Goal: Task Accomplishment & Management: Manage account settings

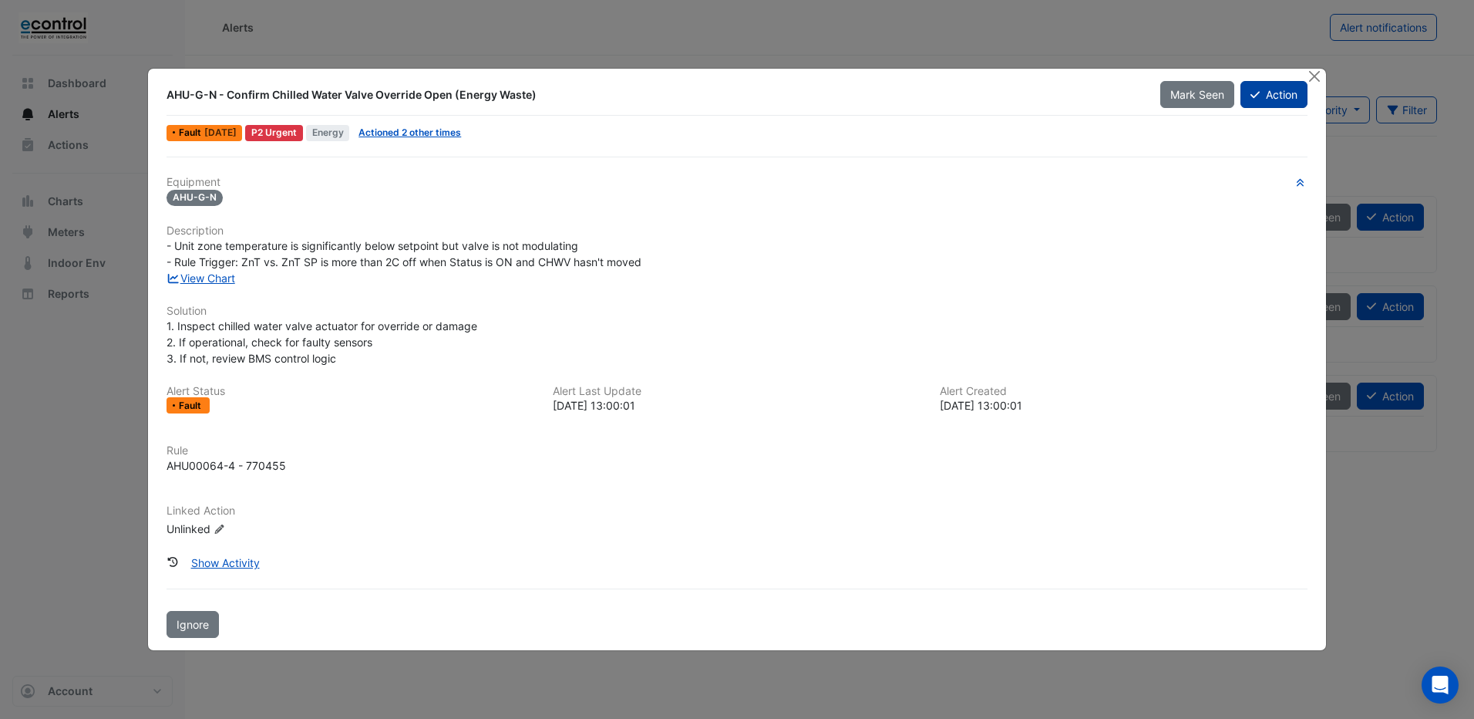
drag, startPoint x: 1316, startPoint y: 82, endPoint x: 1305, endPoint y: 83, distance: 11.7
click at [1316, 82] on button "Close" at bounding box center [1315, 77] width 16 height 16
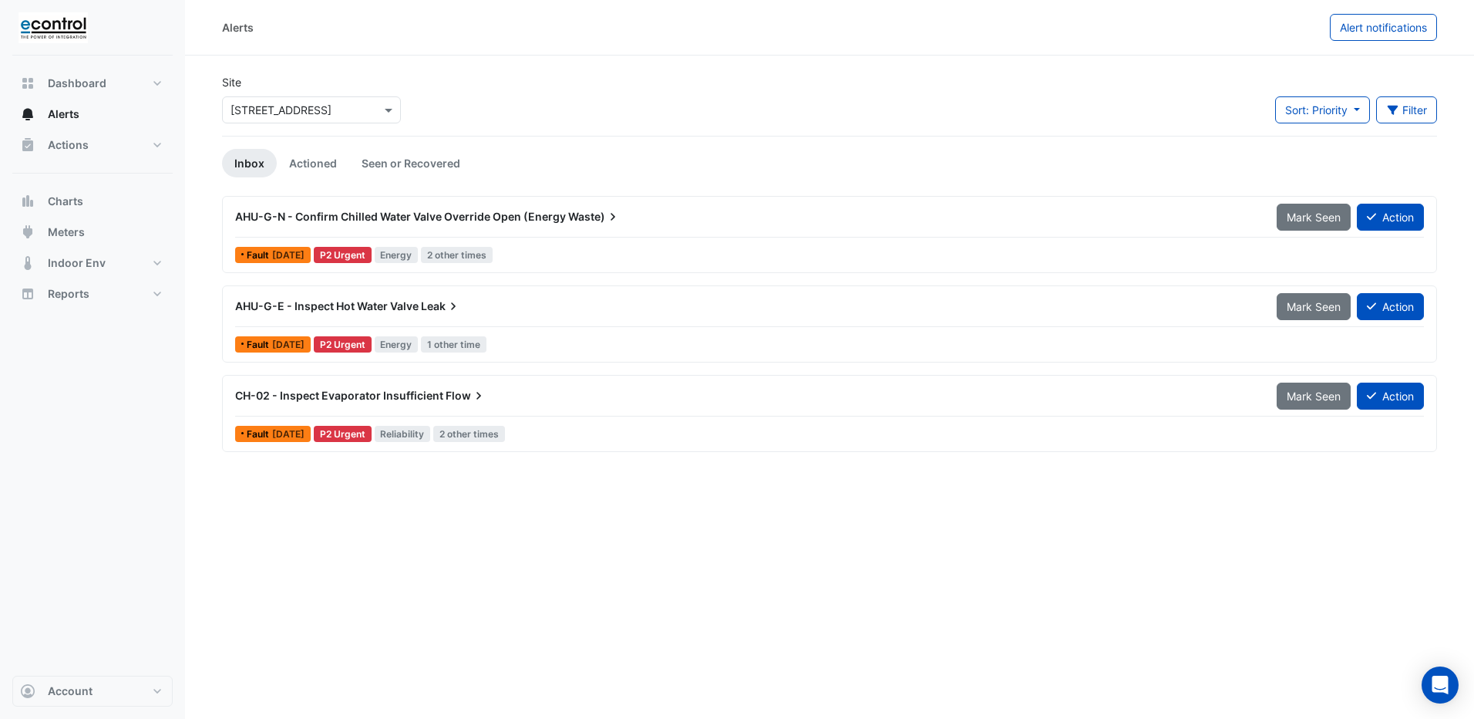
click at [264, 306] on span "AHU-G-E - Inspect Hot Water Valve" at bounding box center [327, 305] width 184 height 13
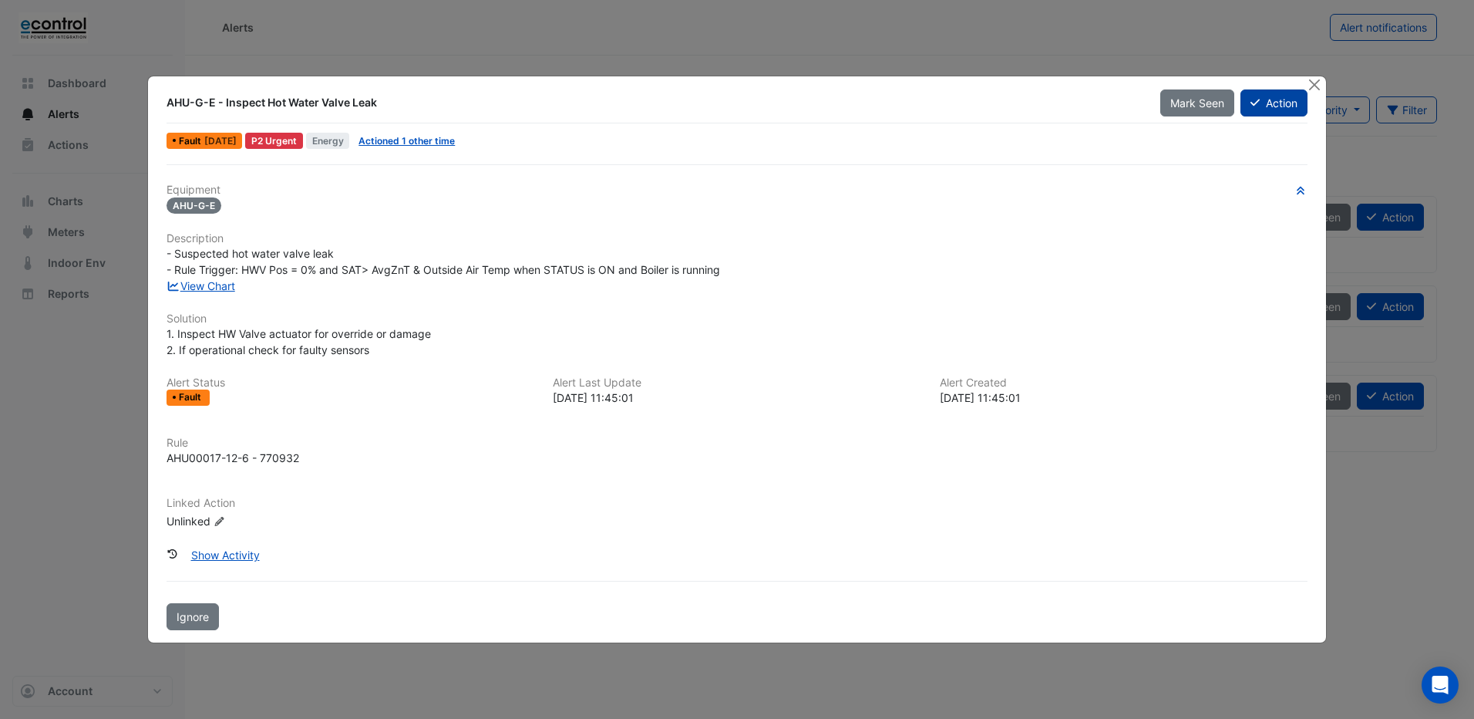
click at [1275, 103] on button "Action" at bounding box center [1274, 102] width 67 height 27
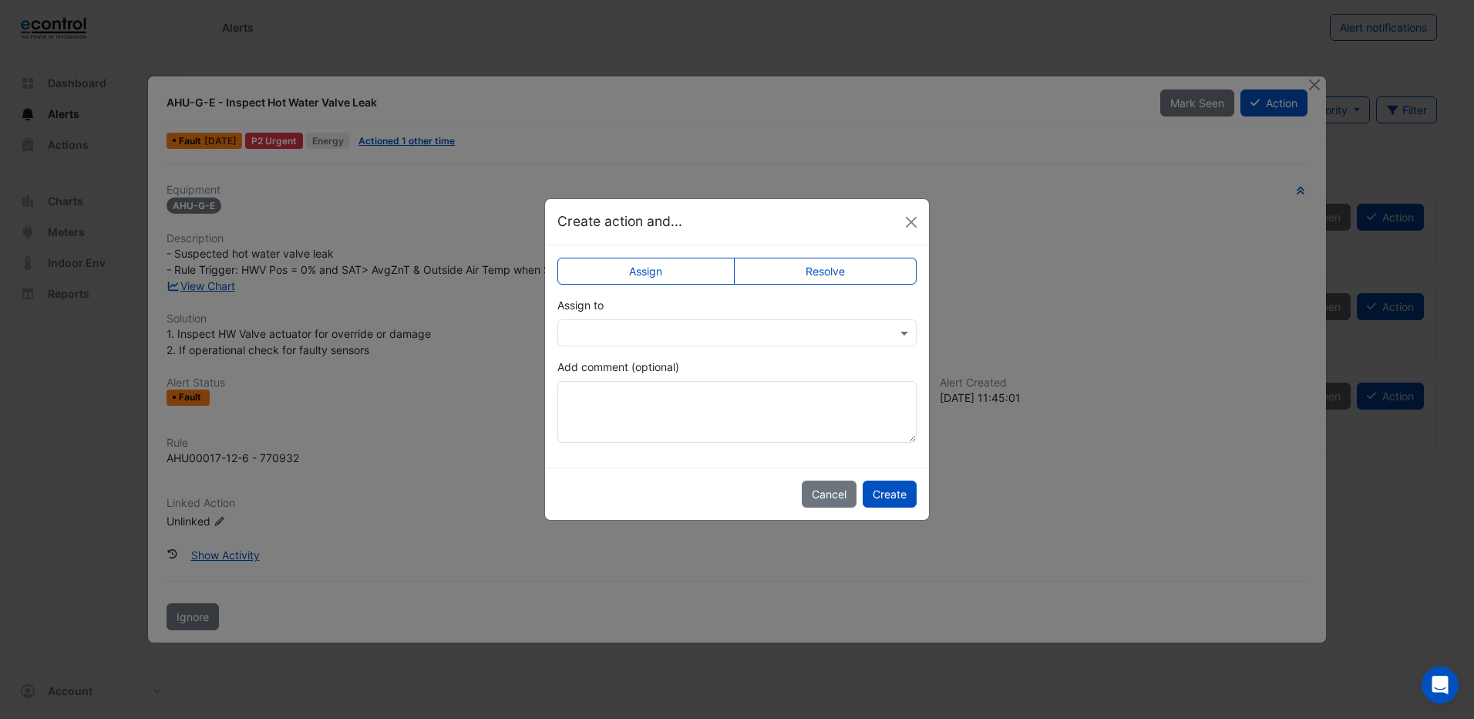
click at [787, 264] on label "Resolve" at bounding box center [826, 271] width 184 height 27
click at [629, 335] on input "text" at bounding box center [722, 333] width 312 height 16
click at [609, 369] on div "Closed" at bounding box center [596, 366] width 76 height 22
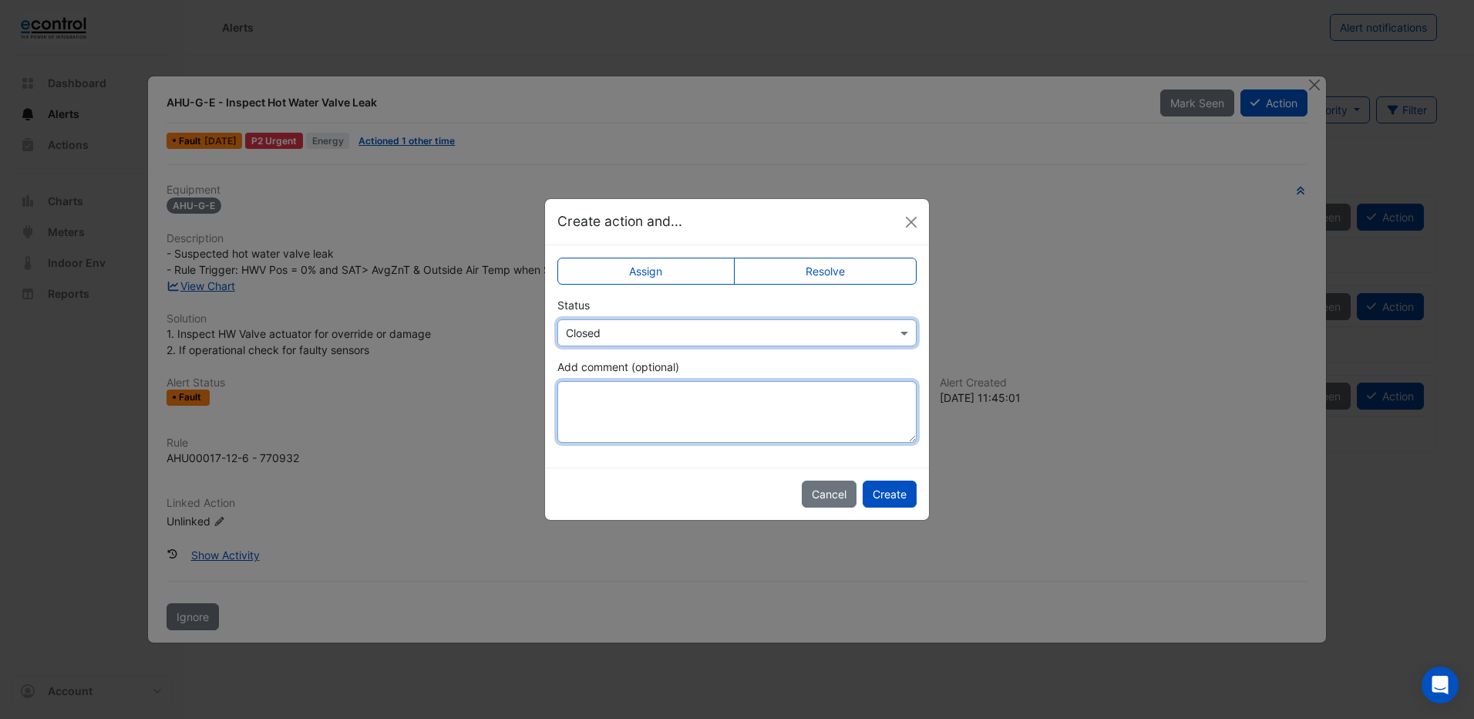
click at [601, 393] on textarea "Add comment (optional)" at bounding box center [736, 412] width 359 height 62
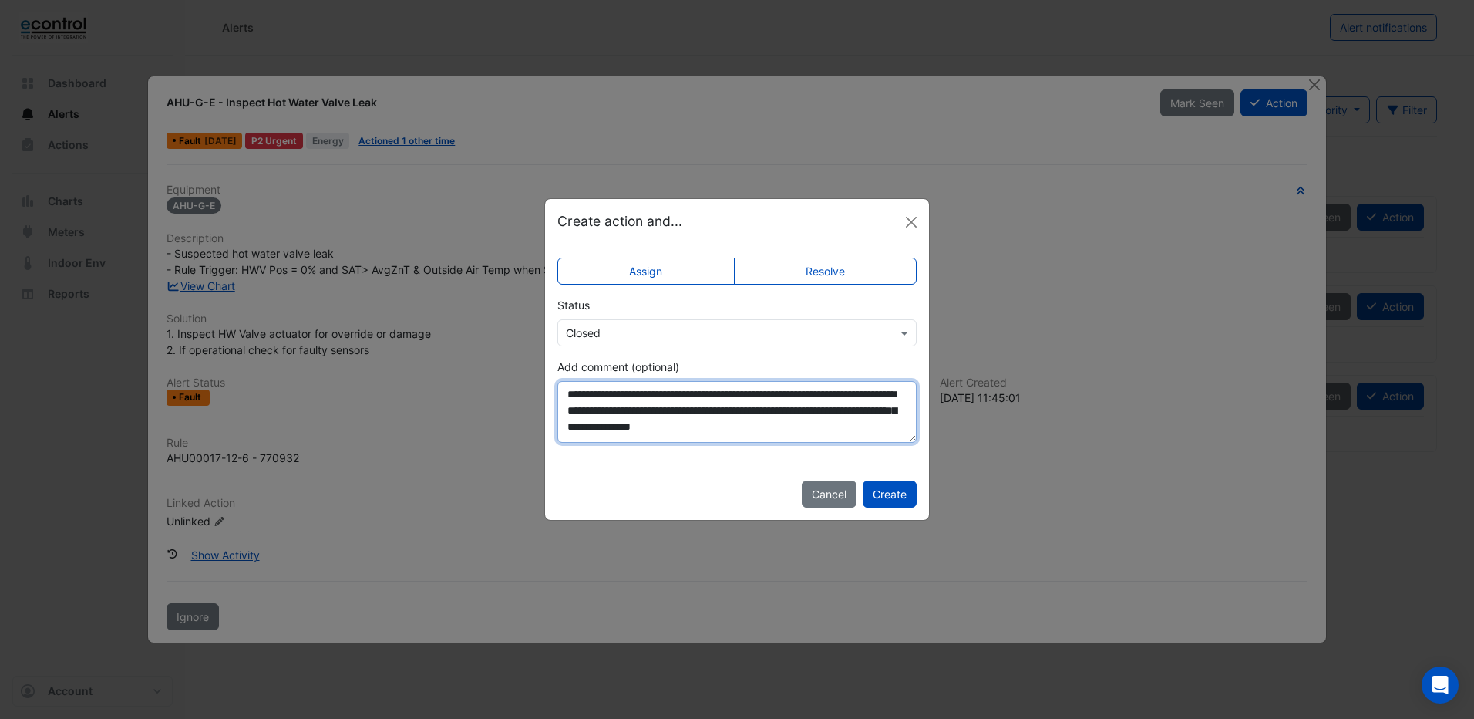
type textarea "**********"
click at [648, 329] on input "text" at bounding box center [722, 333] width 312 height 16
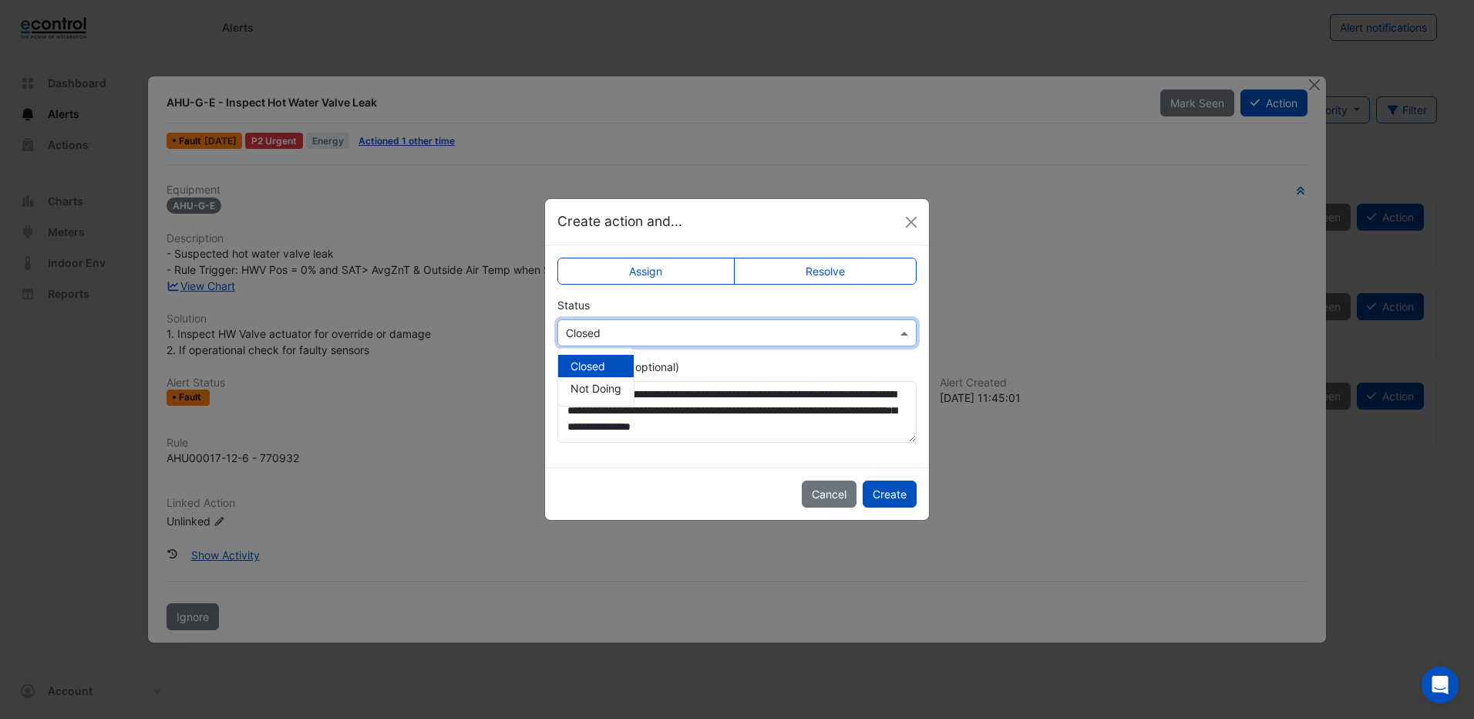
click at [601, 364] on span "Closed" at bounding box center [588, 365] width 35 height 13
click at [883, 497] on button "Create" at bounding box center [890, 493] width 54 height 27
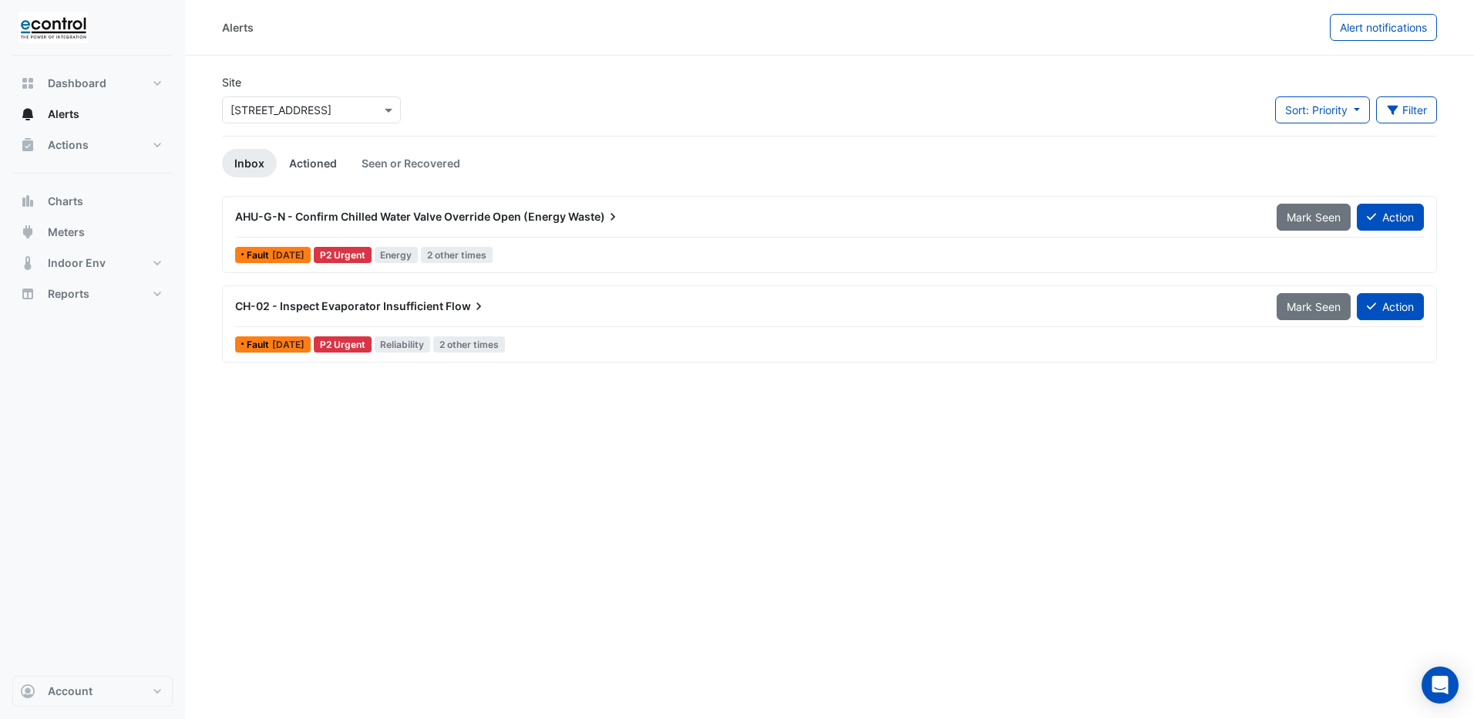
drag, startPoint x: 292, startPoint y: 158, endPoint x: 302, endPoint y: 159, distance: 10.1
click at [292, 158] on link "Actioned" at bounding box center [313, 163] width 72 height 29
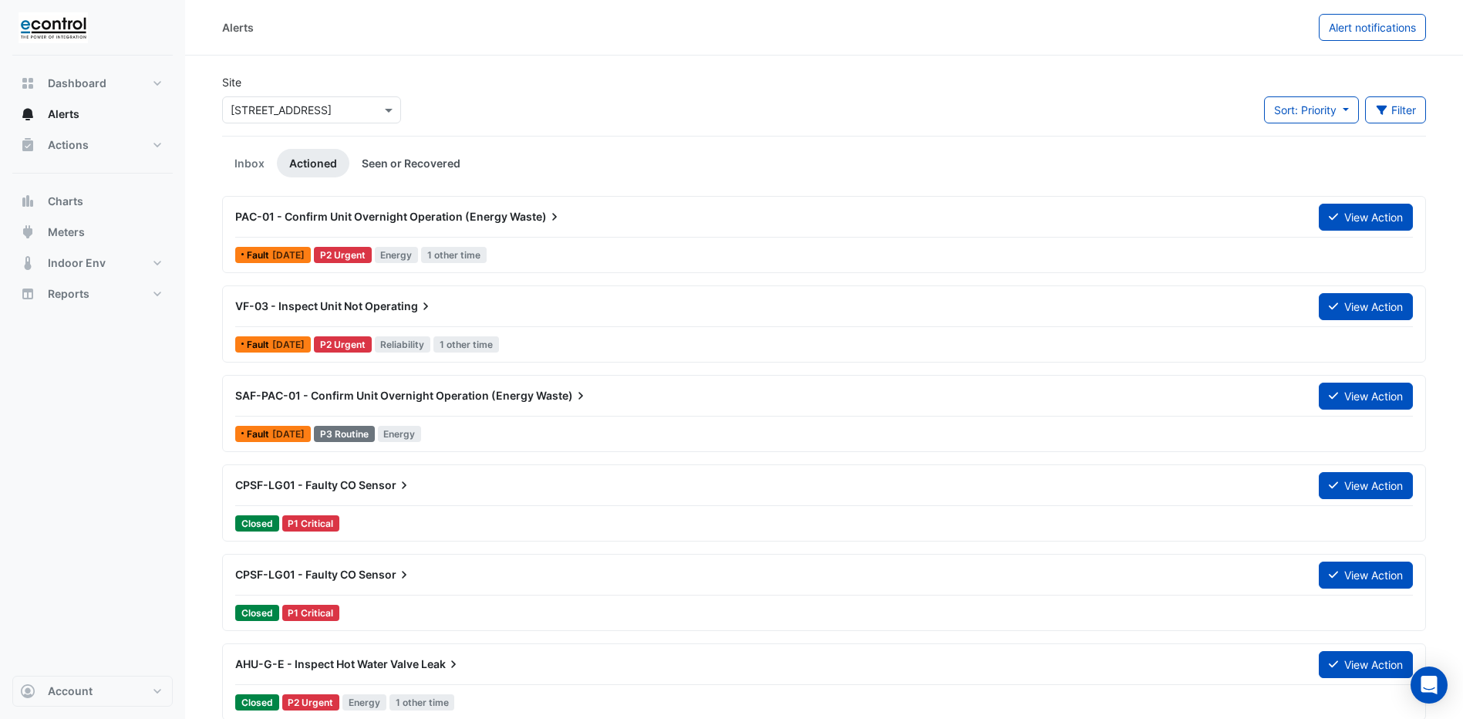
click at [391, 167] on link "Seen or Recovered" at bounding box center [410, 163] width 123 height 29
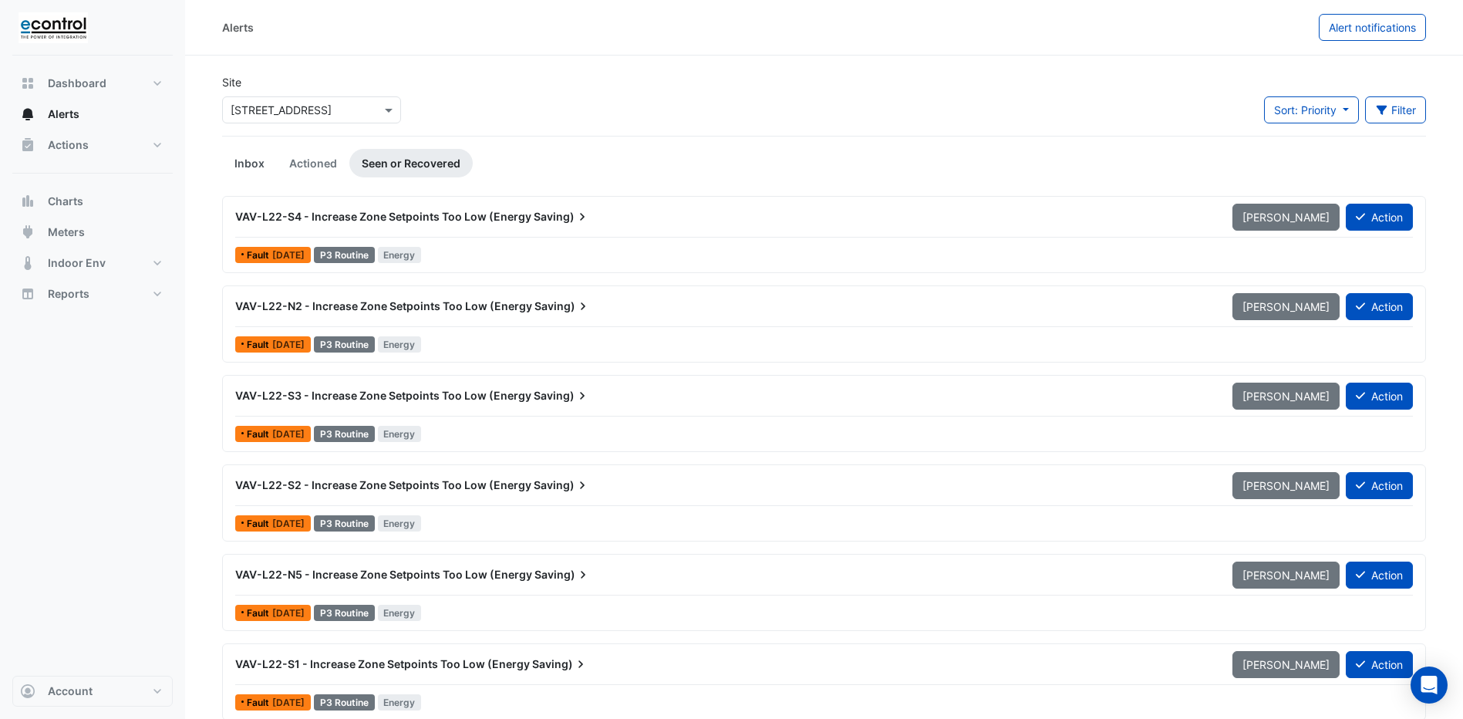
click at [252, 157] on link "Inbox" at bounding box center [249, 163] width 55 height 29
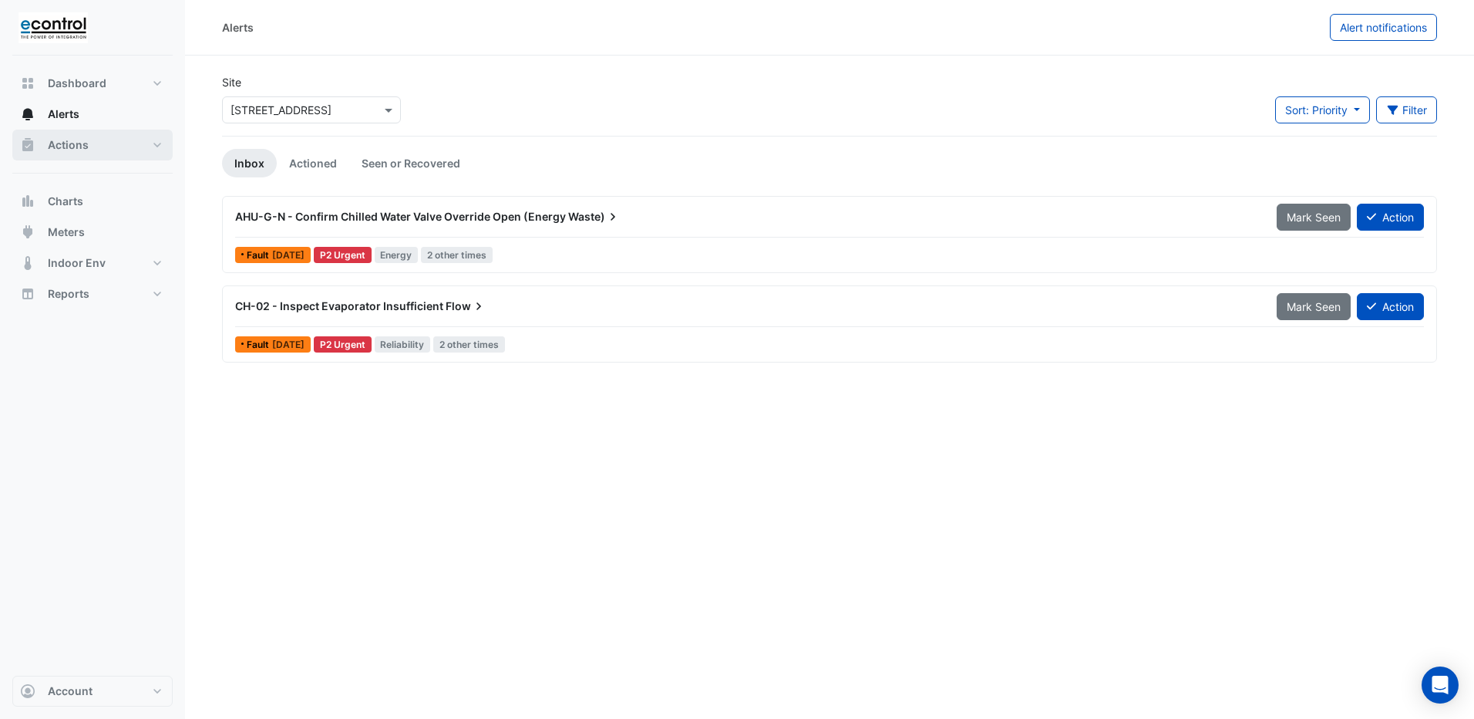
click at [73, 148] on span "Actions" at bounding box center [68, 144] width 41 height 15
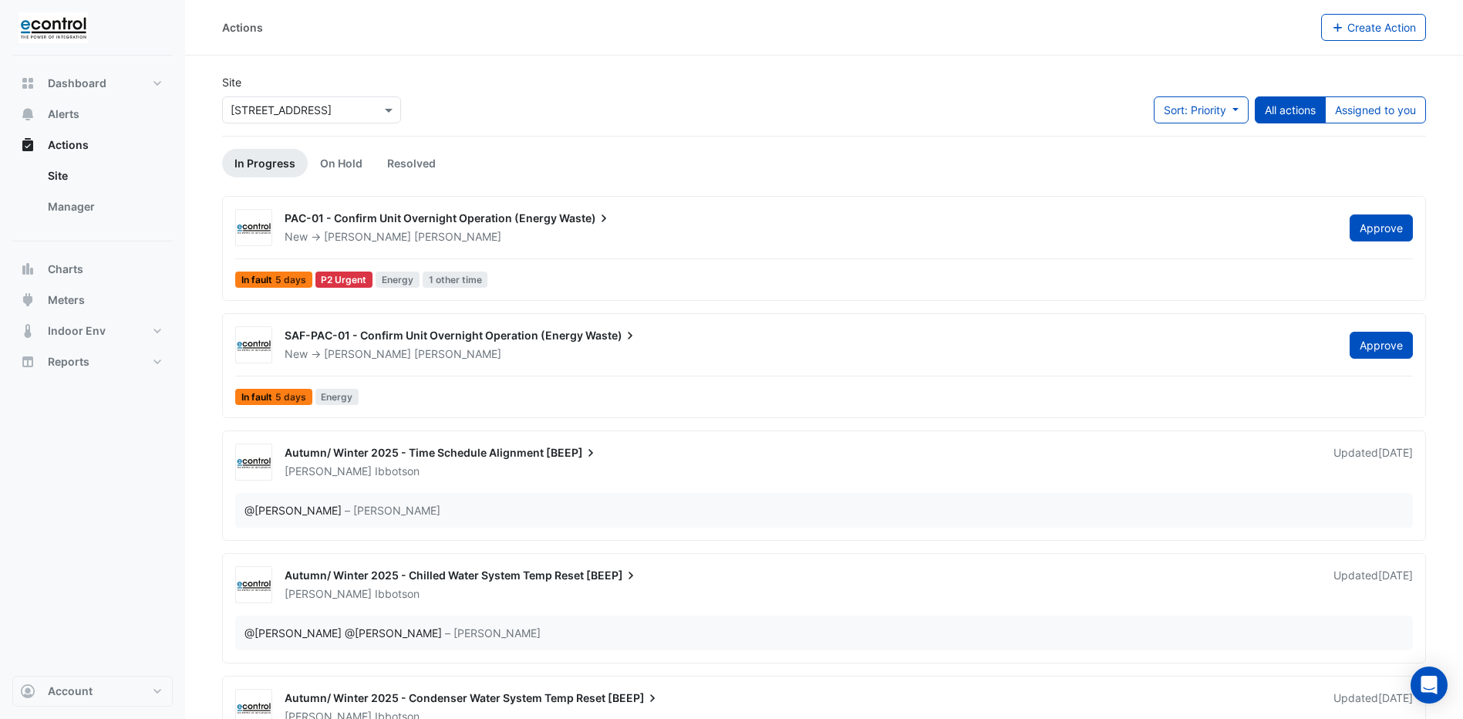
click at [341, 331] on span "SAF-PAC-01 - Confirm Unit Overnight Operation (Energy" at bounding box center [434, 334] width 298 height 13
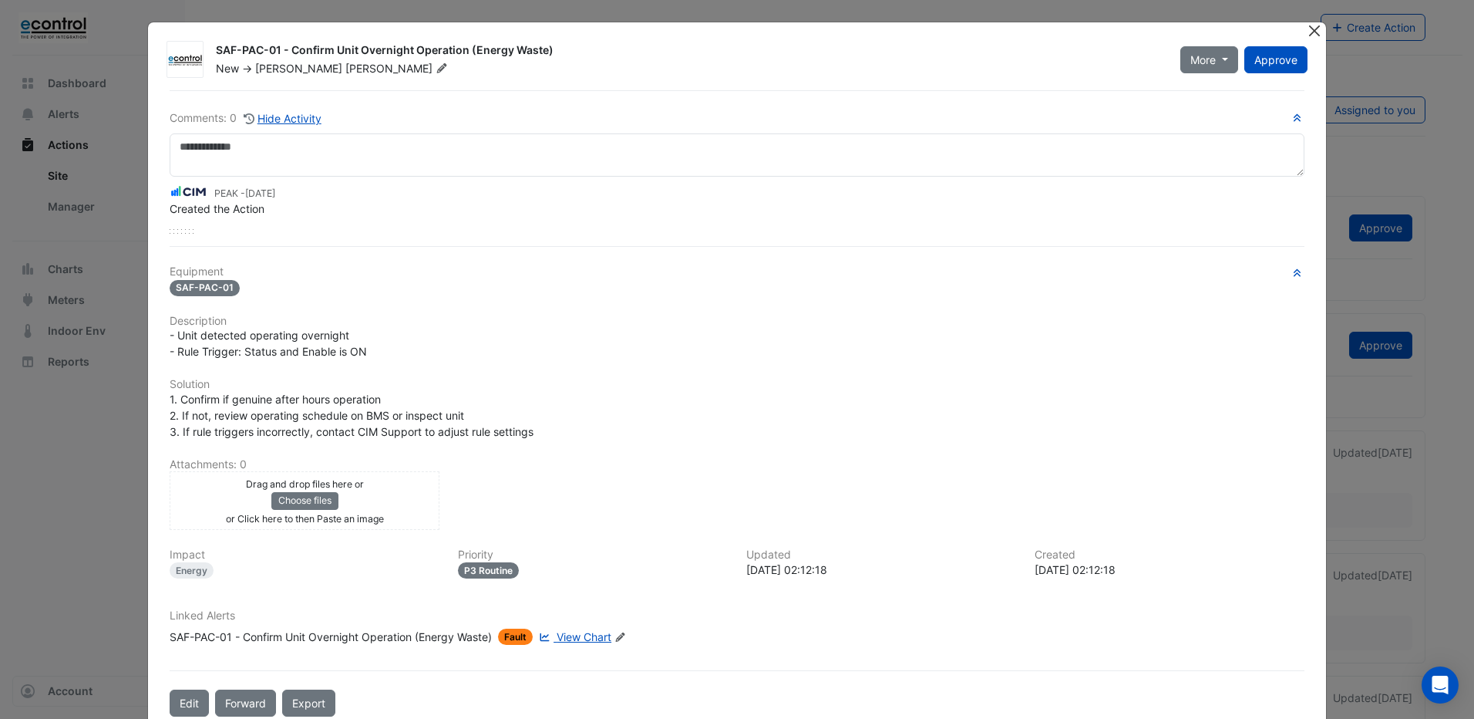
click at [1307, 32] on button "Close" at bounding box center [1315, 30] width 16 height 16
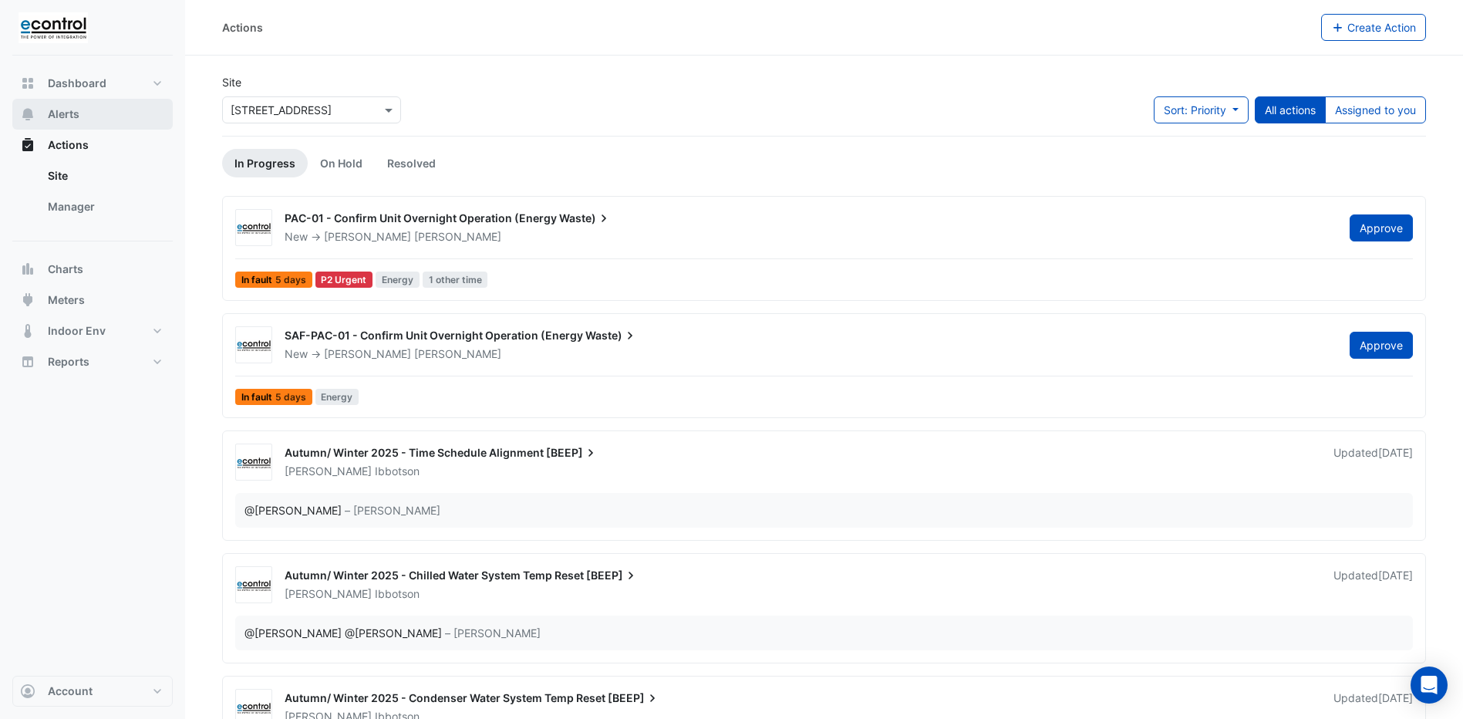
click at [62, 116] on span "Alerts" at bounding box center [64, 113] width 32 height 15
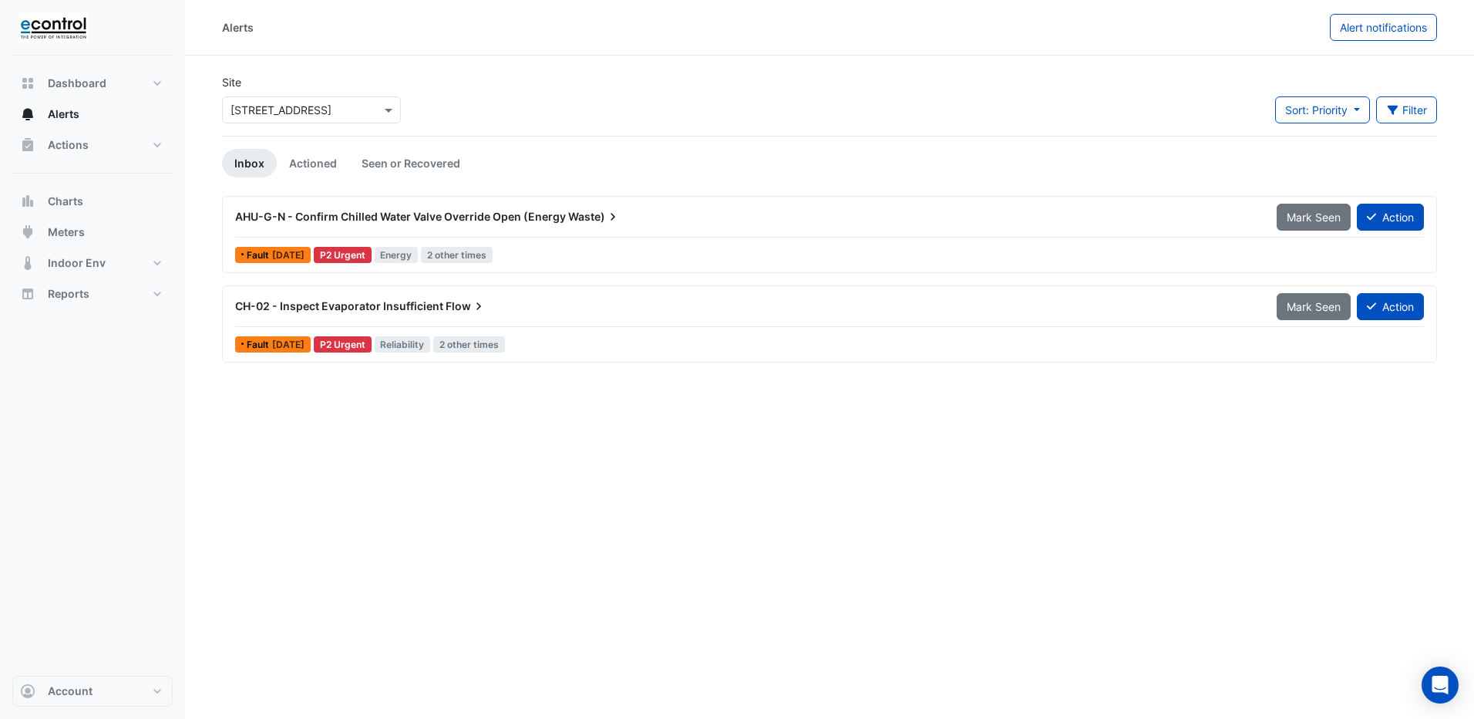
click at [291, 211] on span "AHU-G-N - Confirm Chilled Water Valve Override Open (Energy" at bounding box center [400, 216] width 331 height 13
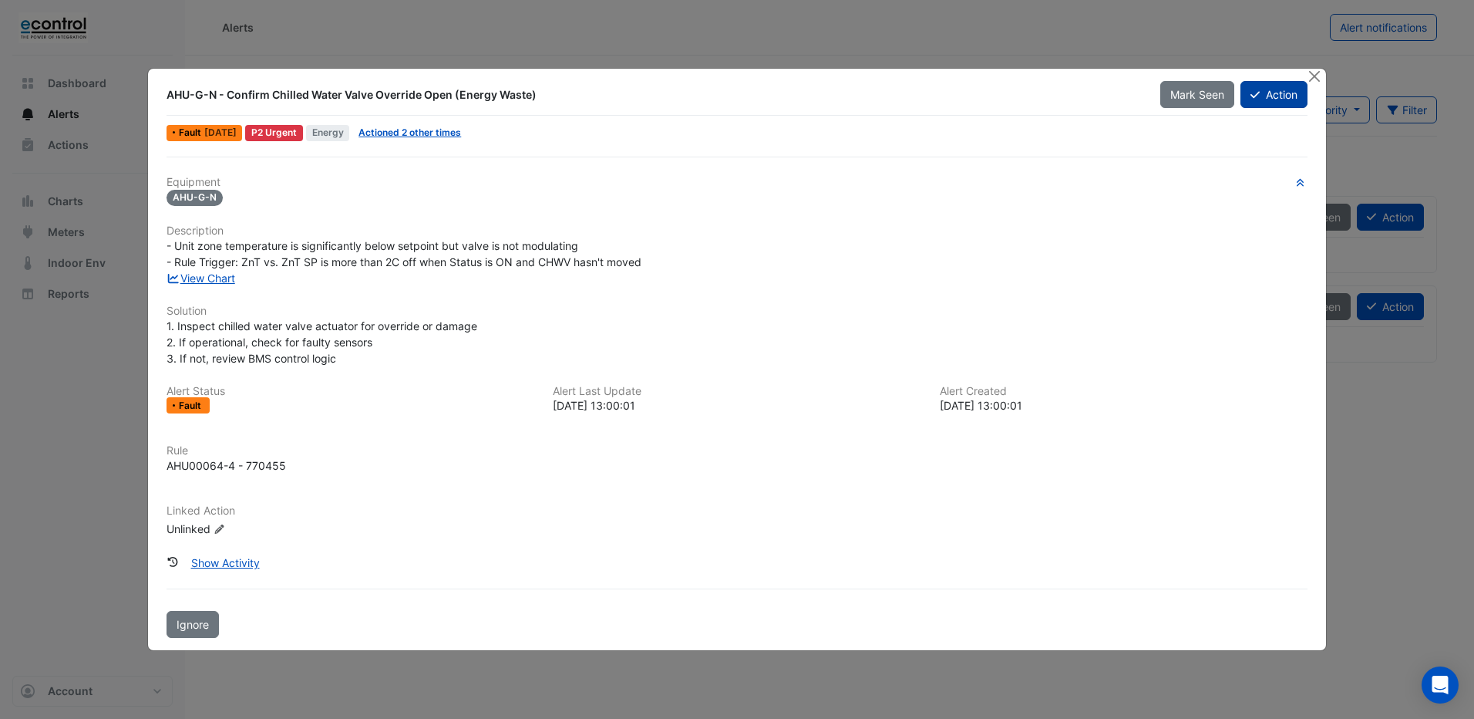
click at [1282, 96] on button "Action" at bounding box center [1274, 94] width 67 height 27
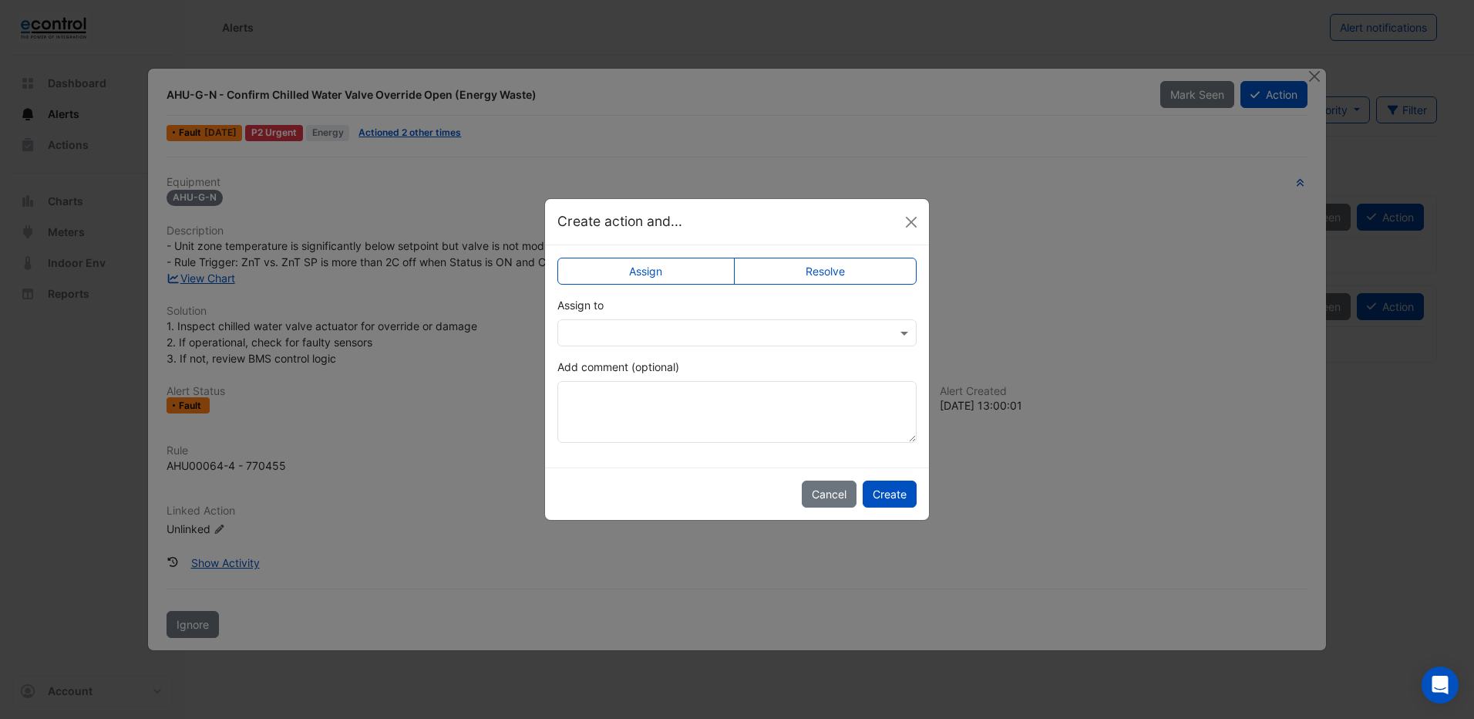
click at [776, 328] on input "text" at bounding box center [722, 333] width 312 height 16
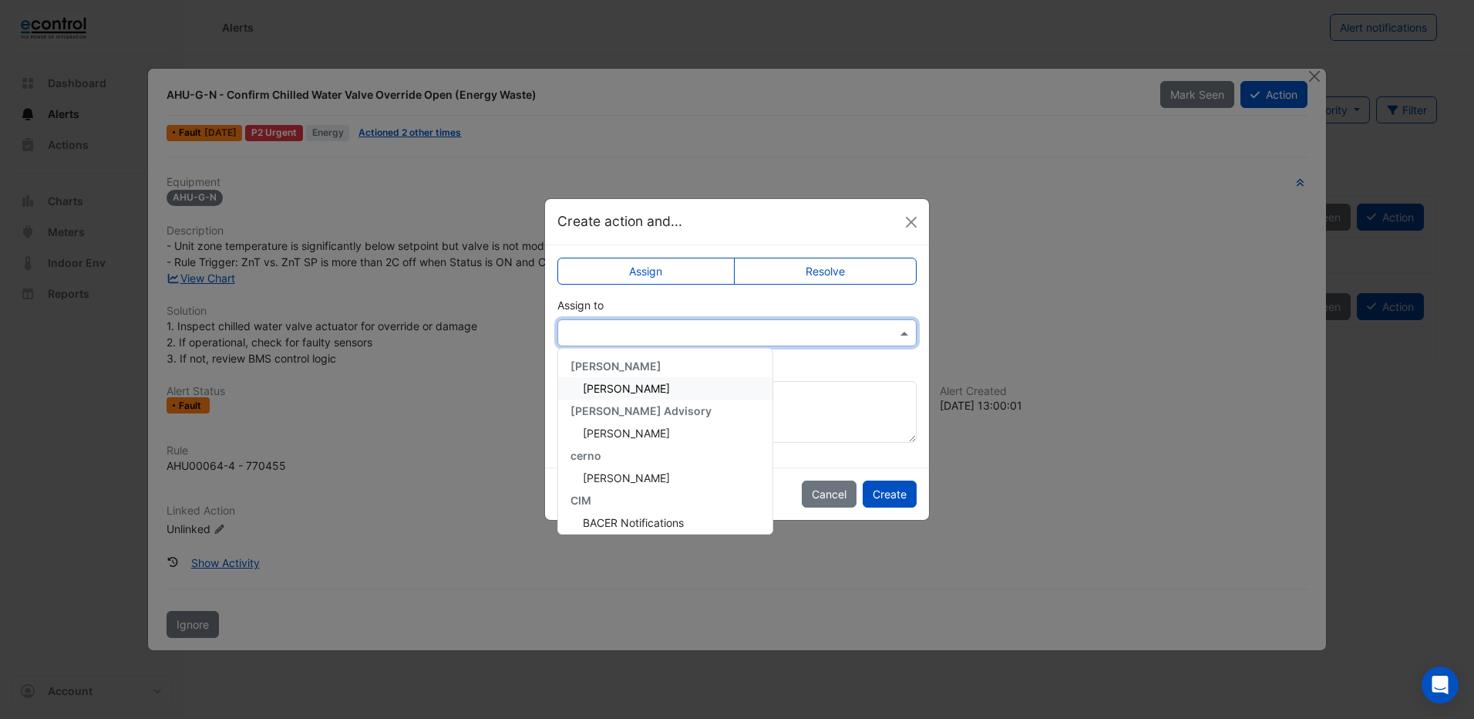
click at [809, 300] on div "Assign to [PERSON_NAME] [PERSON_NAME] [PERSON_NAME] Advisory [PERSON_NAME] [PER…" at bounding box center [736, 321] width 359 height 49
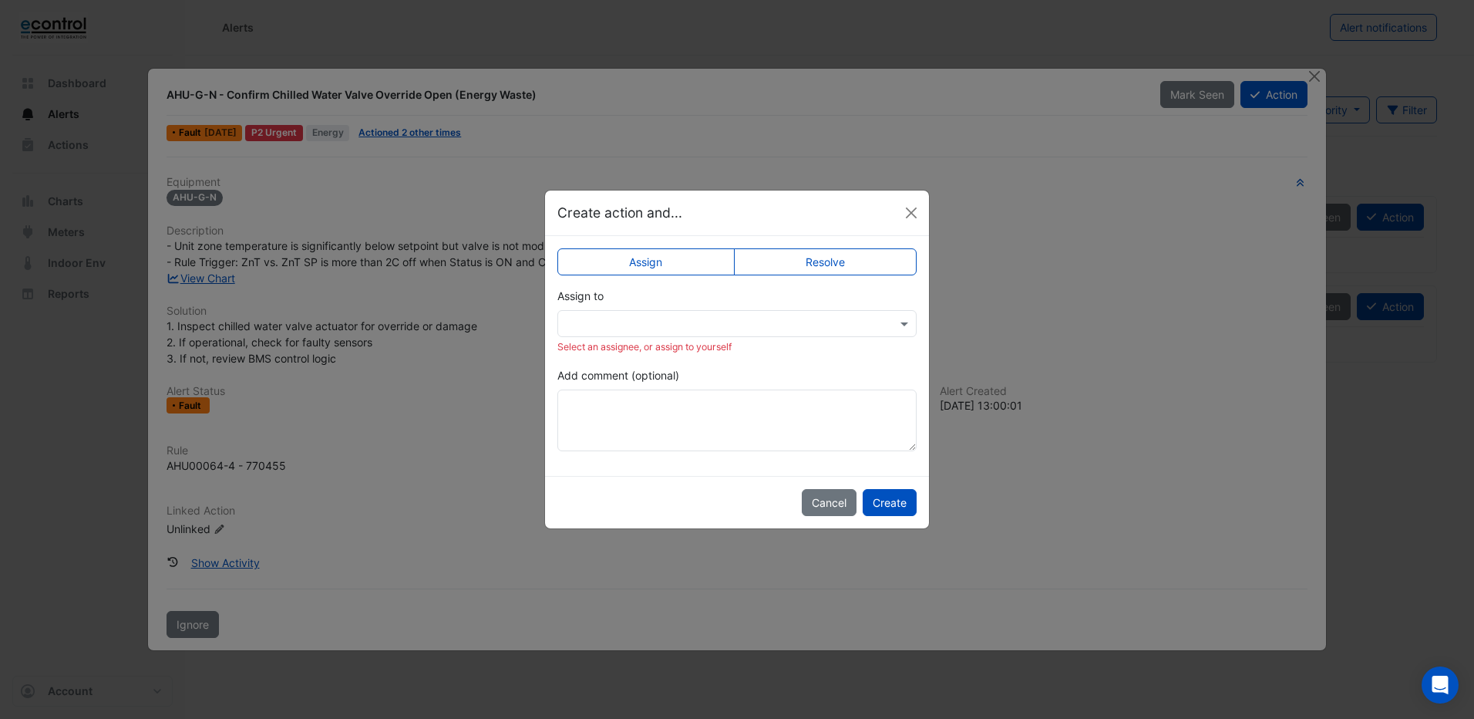
click at [809, 269] on label "Resolve" at bounding box center [826, 261] width 184 height 27
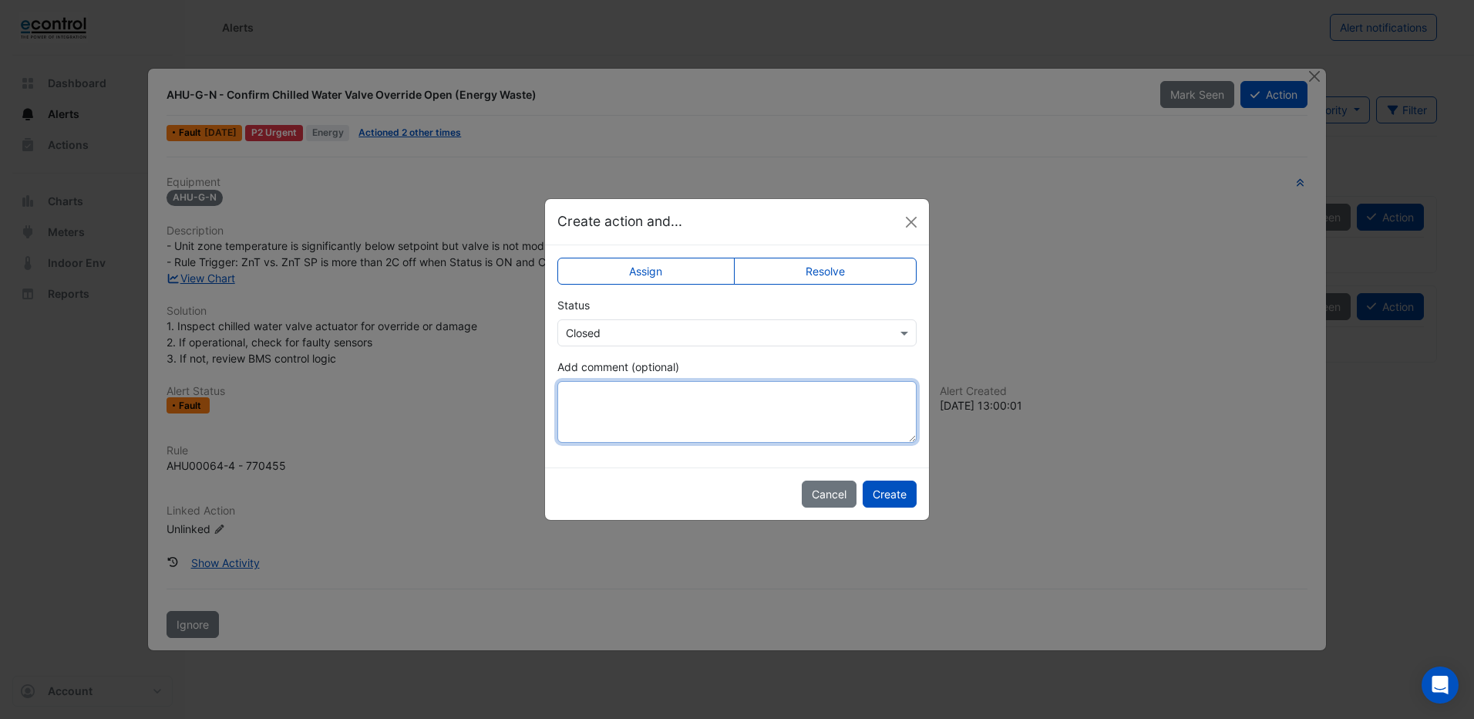
click at [584, 395] on textarea "Add comment (optional)" at bounding box center [736, 412] width 359 height 62
type textarea "**********"
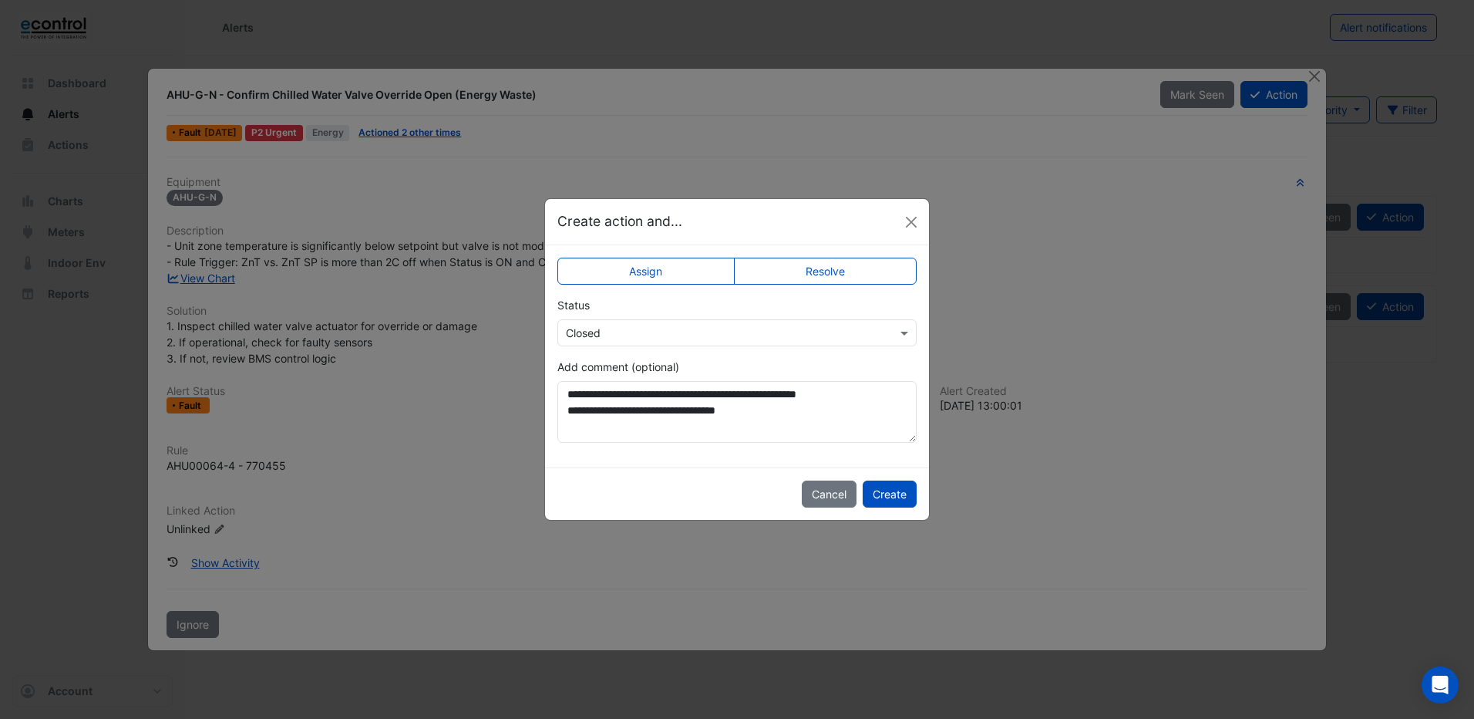
drag, startPoint x: 751, startPoint y: 224, endPoint x: 874, endPoint y: 194, distance: 126.2
click at [874, 194] on ngb-modal-window "**********" at bounding box center [737, 359] width 1474 height 719
click at [905, 224] on button "Close" at bounding box center [911, 222] width 23 height 23
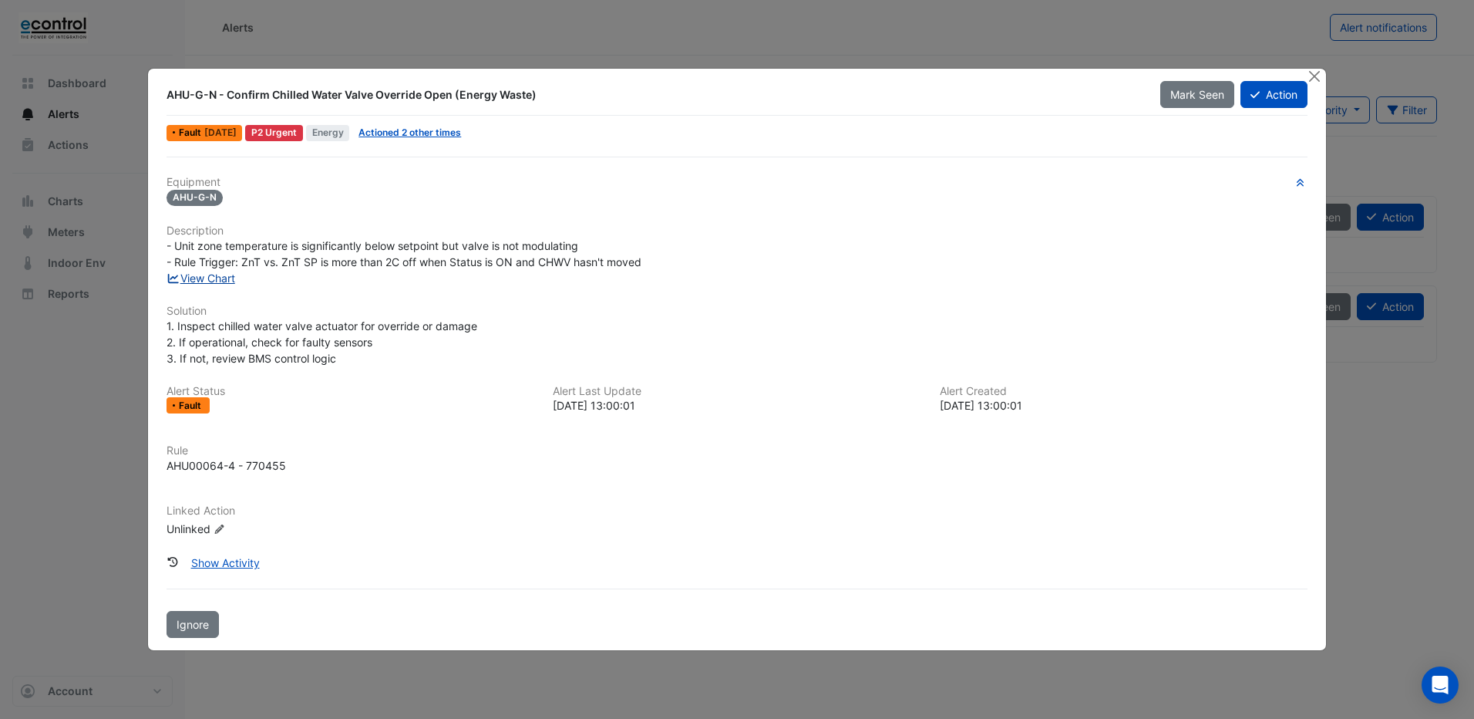
click at [213, 278] on link "View Chart" at bounding box center [201, 277] width 69 height 13
click at [1267, 91] on button "Action" at bounding box center [1274, 94] width 67 height 27
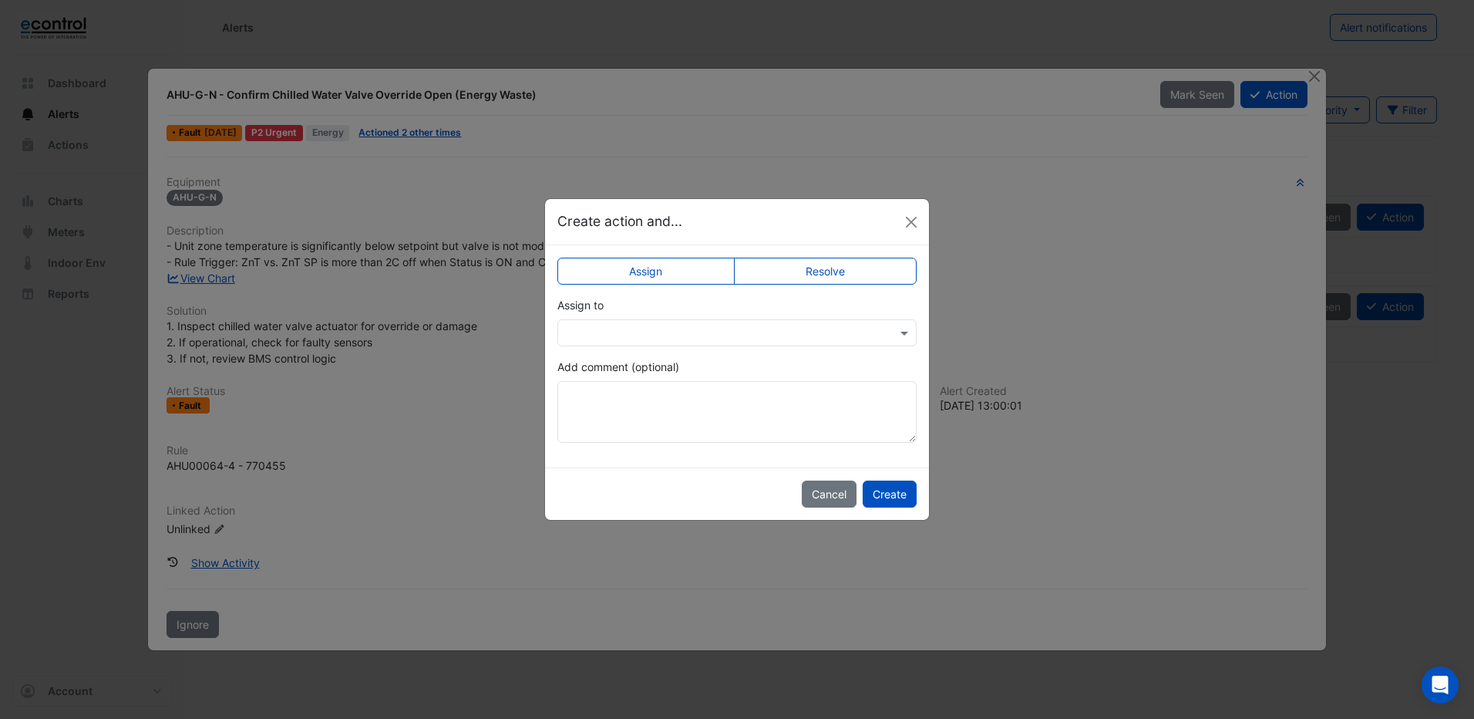
click at [831, 275] on label "Resolve" at bounding box center [826, 271] width 184 height 27
click at [592, 389] on textarea "Add comment (optional)" at bounding box center [736, 412] width 359 height 62
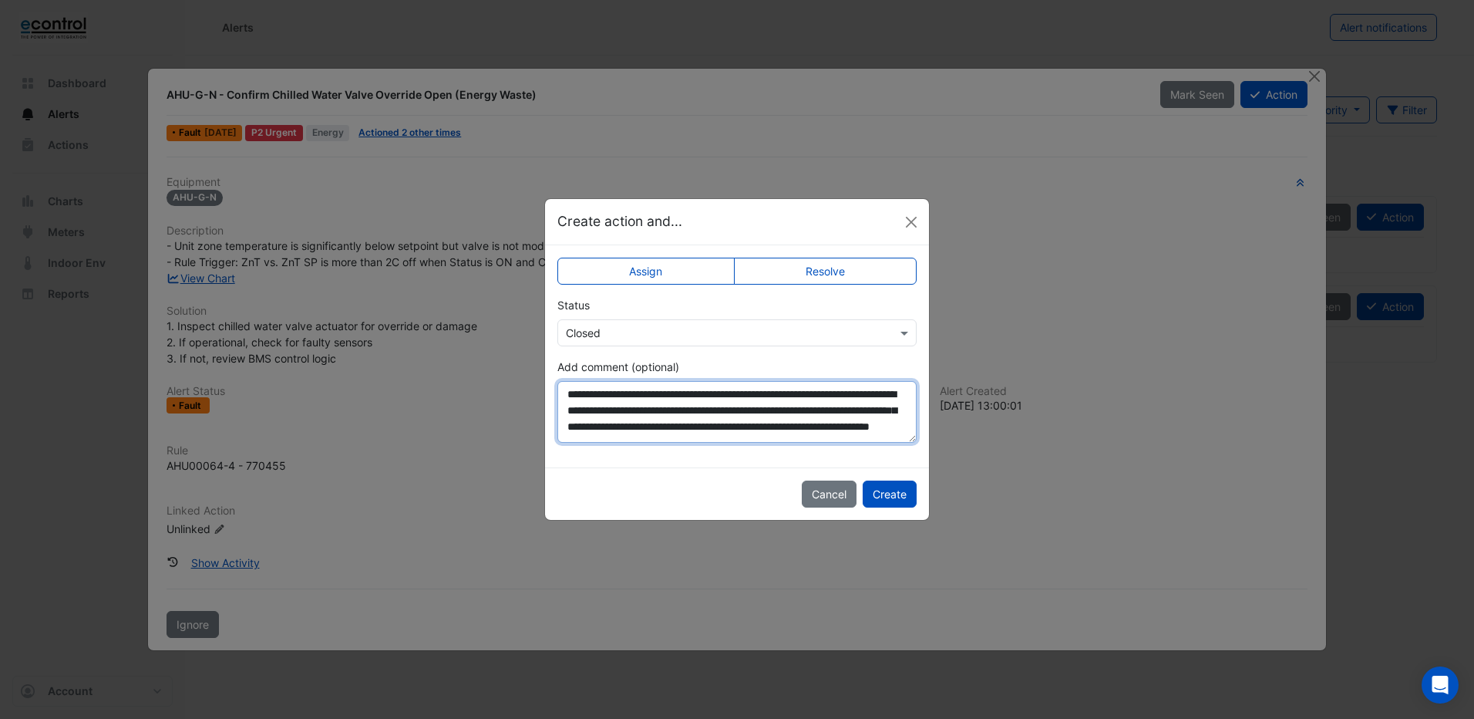
scroll to position [14, 0]
type textarea "**********"
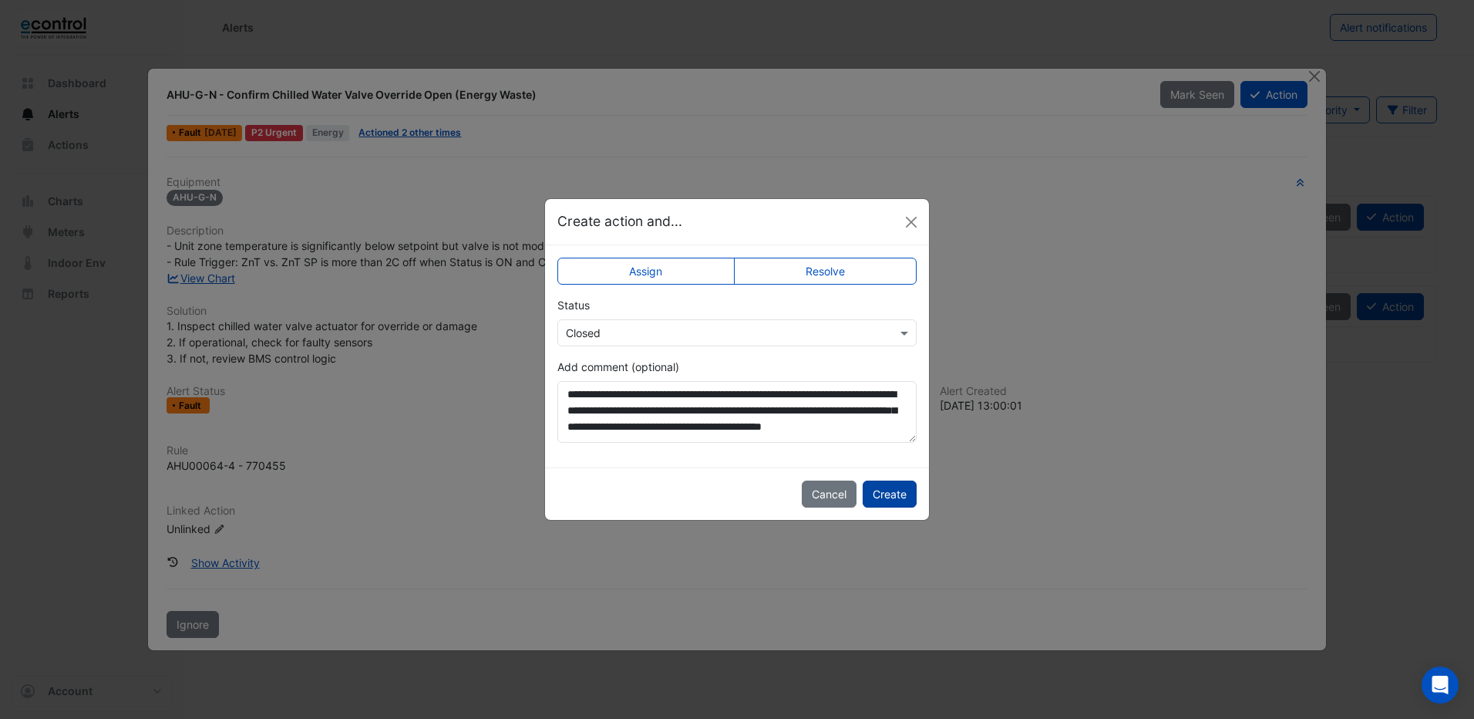
click at [891, 494] on button "Create" at bounding box center [890, 493] width 54 height 27
